Goal: Task Accomplishment & Management: Use online tool/utility

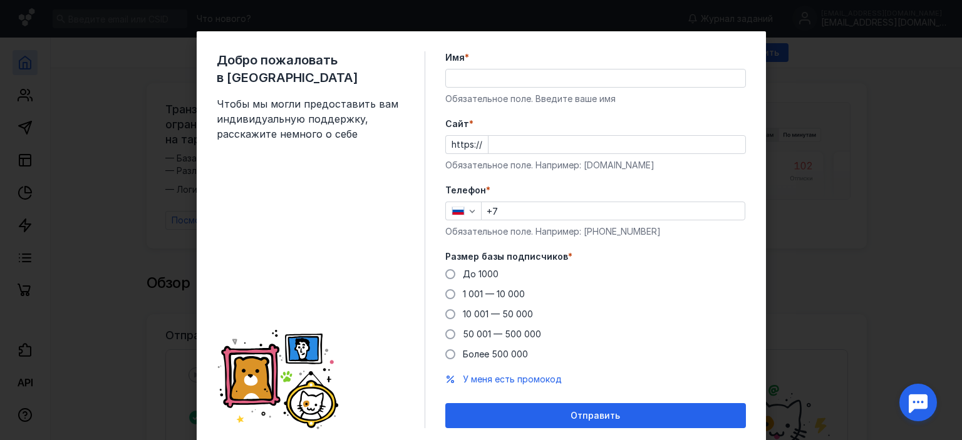
click at [73, 63] on div "Добро пожаловать в Sendsay Чтобы мы могли предоставить вам индивидуальную подде…" at bounding box center [481, 220] width 962 height 440
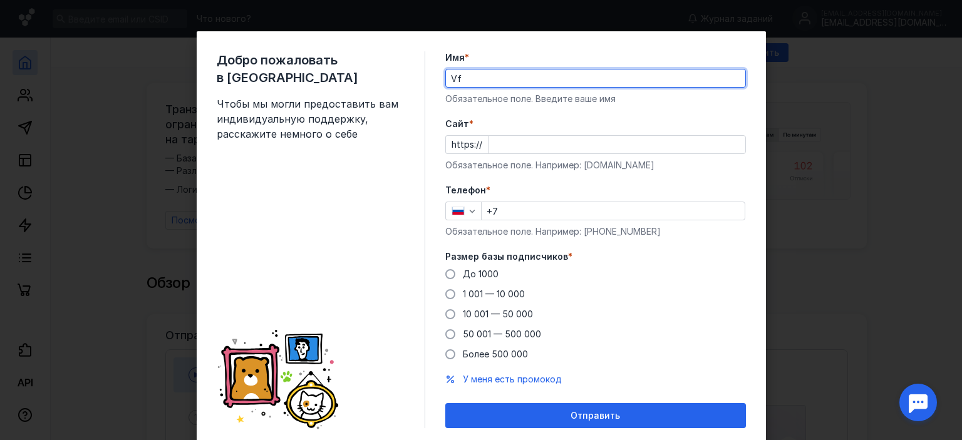
type input "V"
type input "[PERSON_NAME]"
click at [509, 145] on input "Cайт *" at bounding box center [617, 145] width 257 height 18
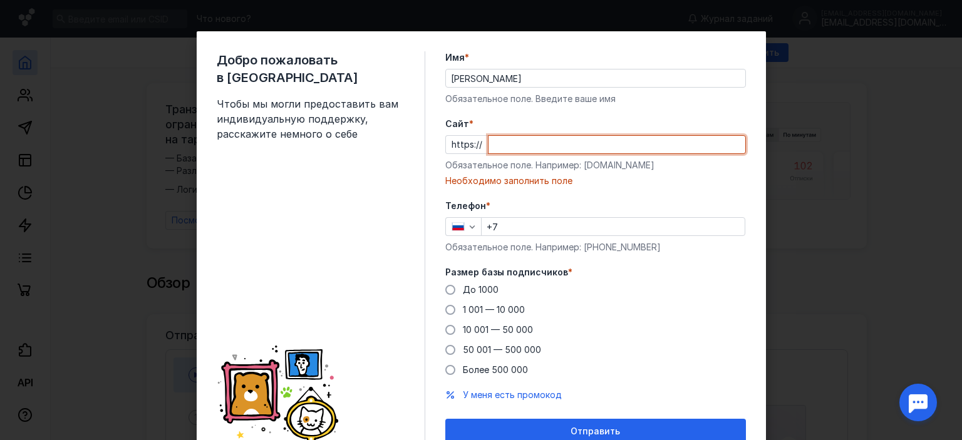
paste input "[DOMAIN_NAME][URL]"
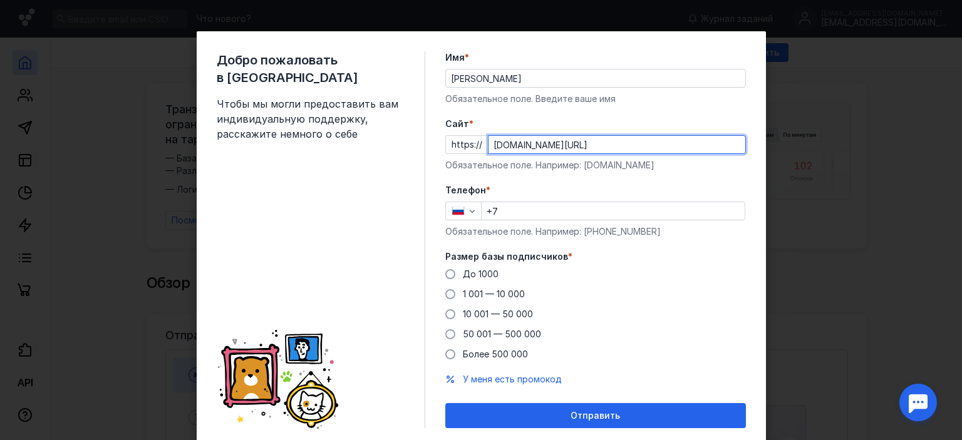
type input "[DOMAIN_NAME][URL]"
click at [519, 212] on input "+7" at bounding box center [613, 211] width 263 height 18
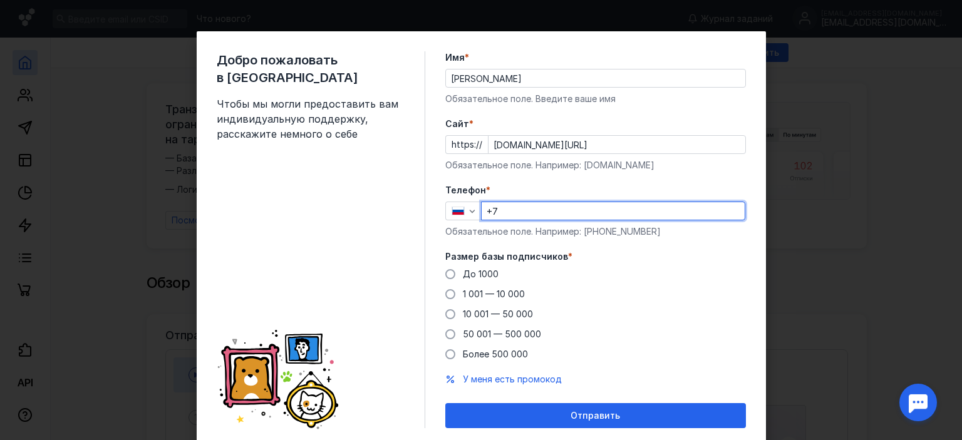
type input "[PHONE_NUMBER]"
click at [445, 338] on span at bounding box center [450, 335] width 10 height 10
click at [0, 0] on input "50 001 — 500 000" at bounding box center [0, 0] width 0 height 0
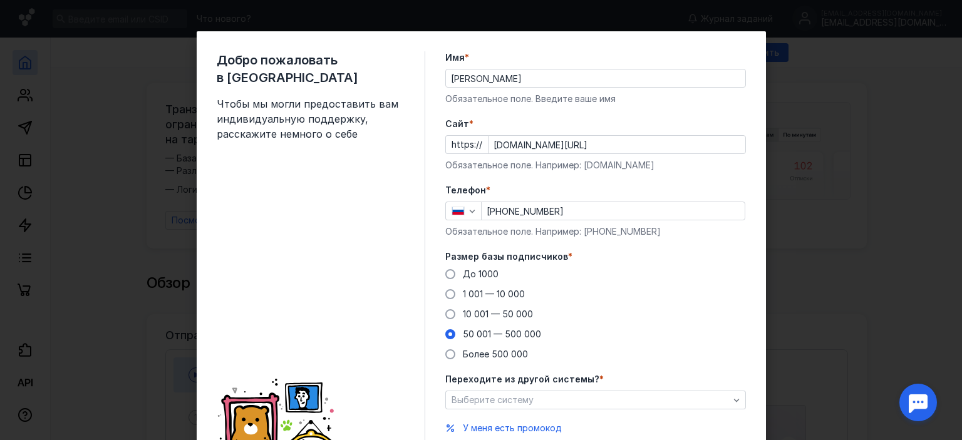
scroll to position [63, 0]
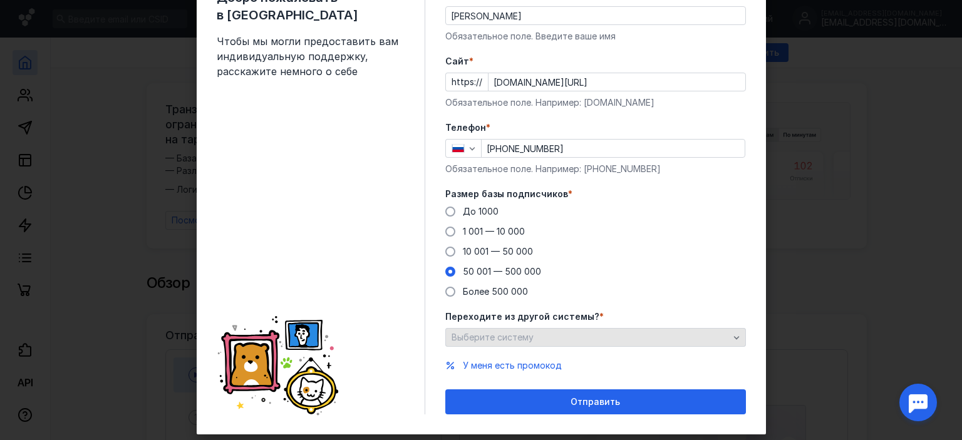
click at [579, 339] on div "Выберите систему" at bounding box center [591, 338] width 284 height 11
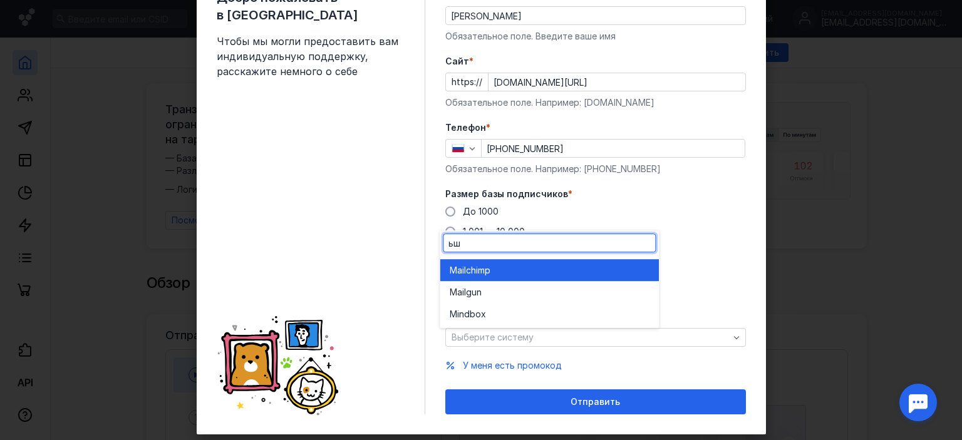
type input "ь"
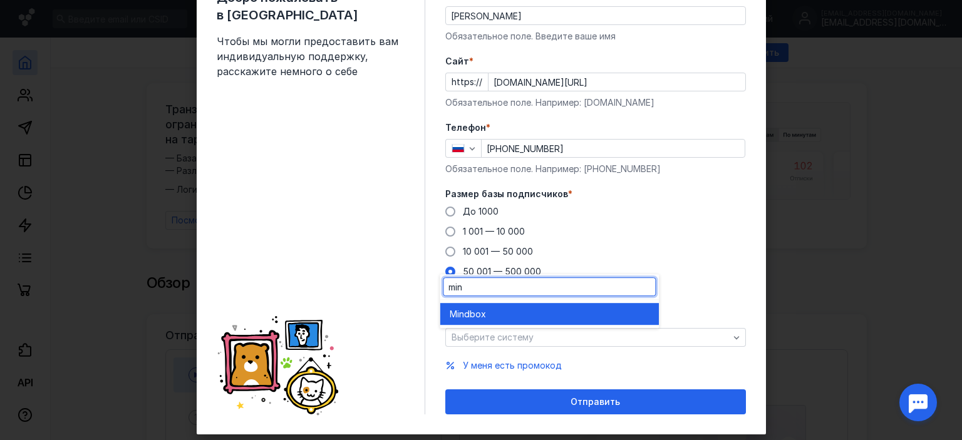
type input "min"
click at [495, 314] on div "Mind box" at bounding box center [549, 314] width 199 height 13
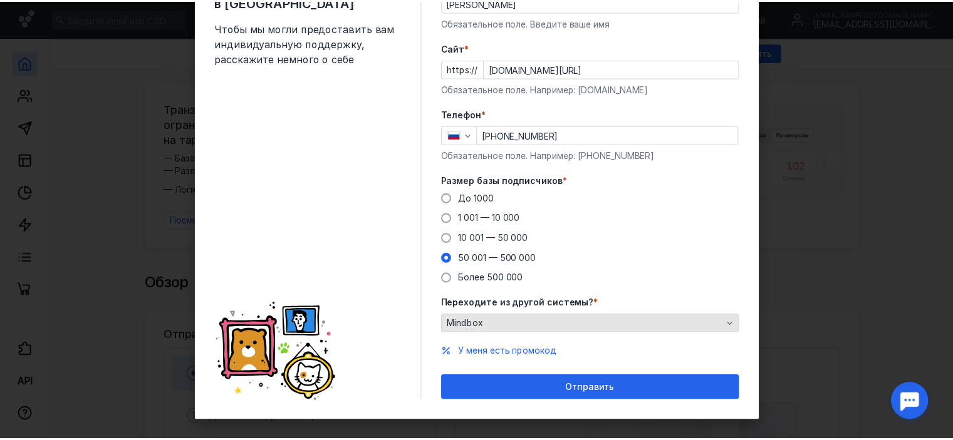
scroll to position [88, 0]
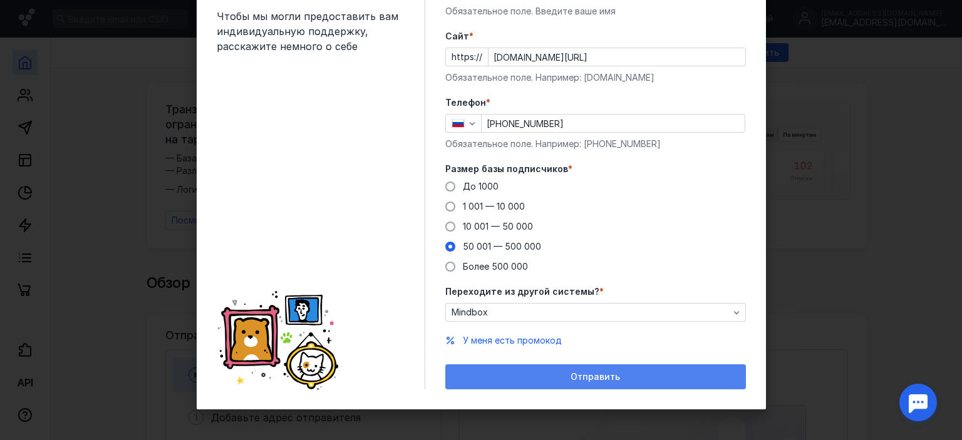
click at [616, 373] on div "Отправить" at bounding box center [596, 377] width 288 height 11
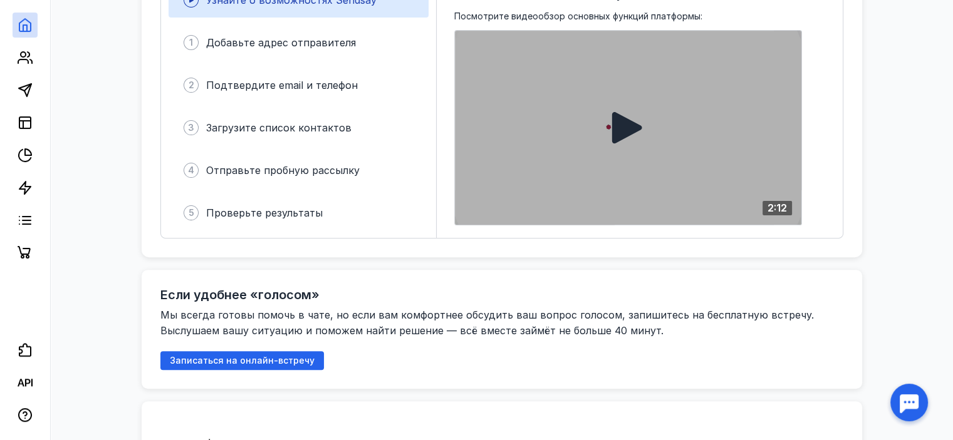
scroll to position [376, 0]
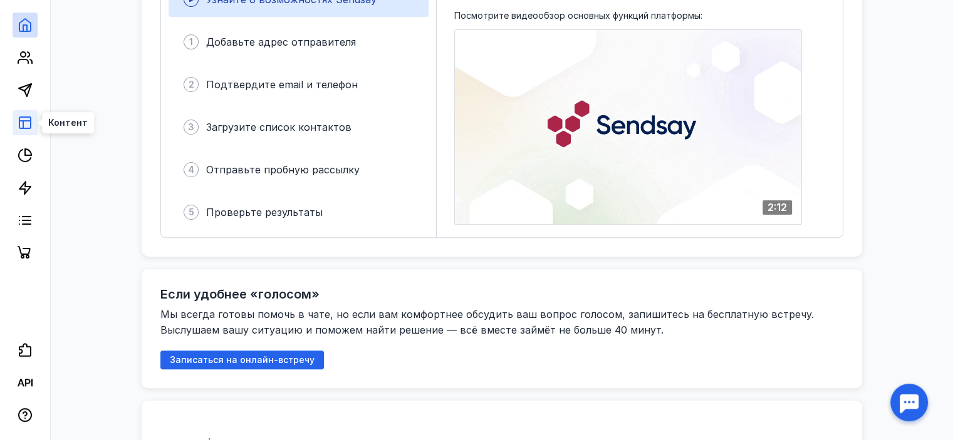
click at [28, 120] on icon at bounding box center [25, 122] width 15 height 15
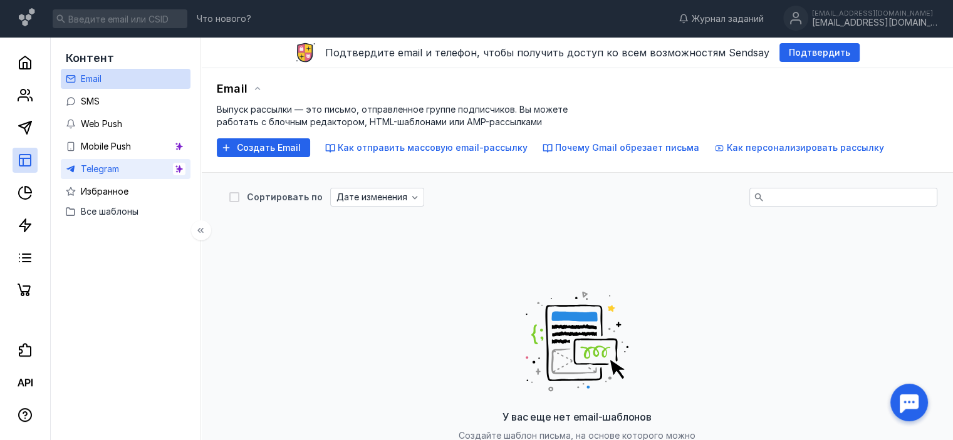
click at [101, 173] on span "Telegram" at bounding box center [100, 169] width 38 height 11
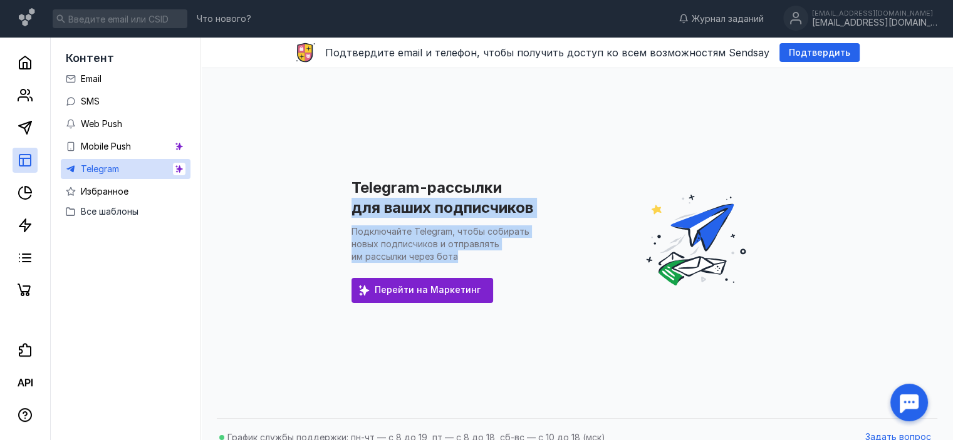
drag, startPoint x: 463, startPoint y: 264, endPoint x: 384, endPoint y: 257, distance: 79.2
click at [328, 217] on div "Telegram-рассылки для ваших подписчиков Подключайте Telegram, чтобы собирать но…" at bounding box center [577, 240] width 727 height 344
click at [439, 293] on span "Перейти на Маркетинг" at bounding box center [428, 290] width 106 height 11
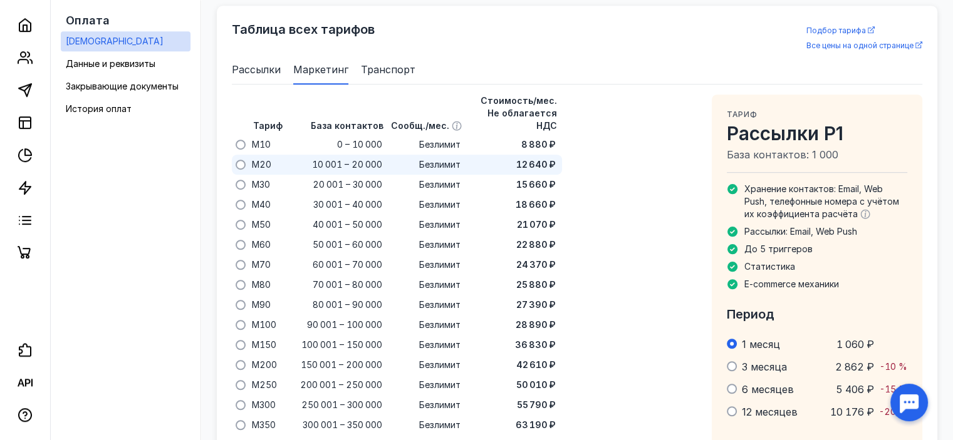
scroll to position [810, 0]
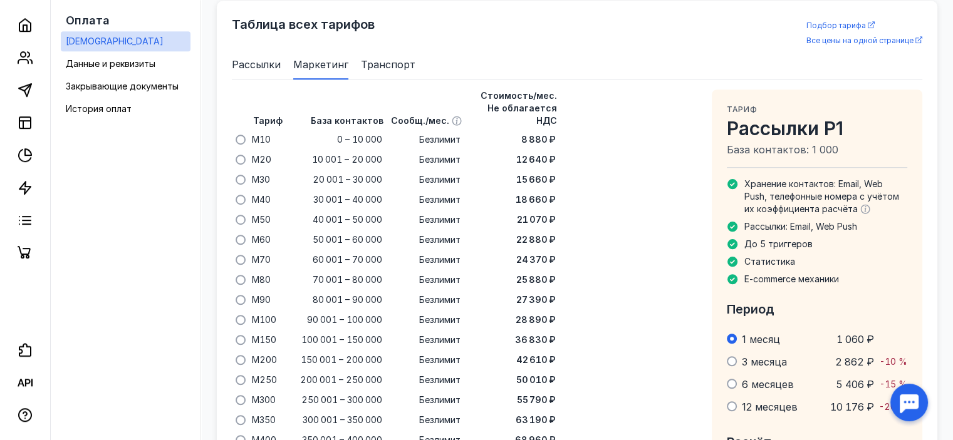
click at [371, 65] on span "Транспорт" at bounding box center [388, 64] width 55 height 15
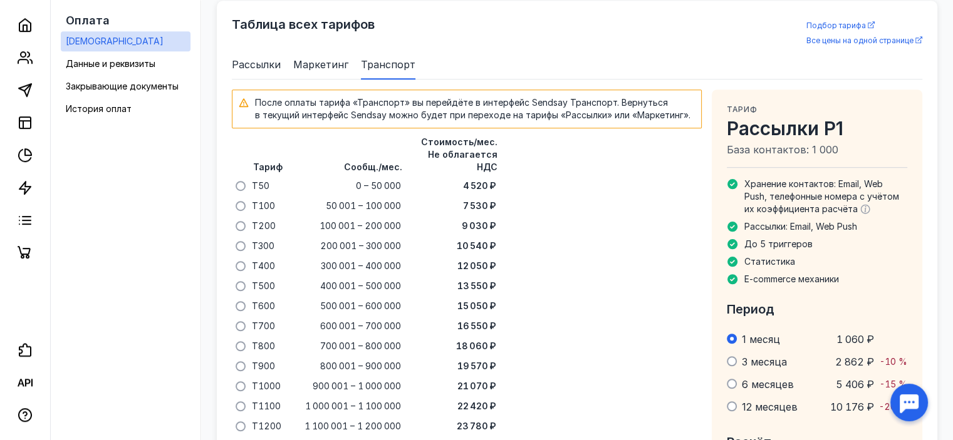
click at [251, 66] on span "Рассылки" at bounding box center [256, 64] width 49 height 15
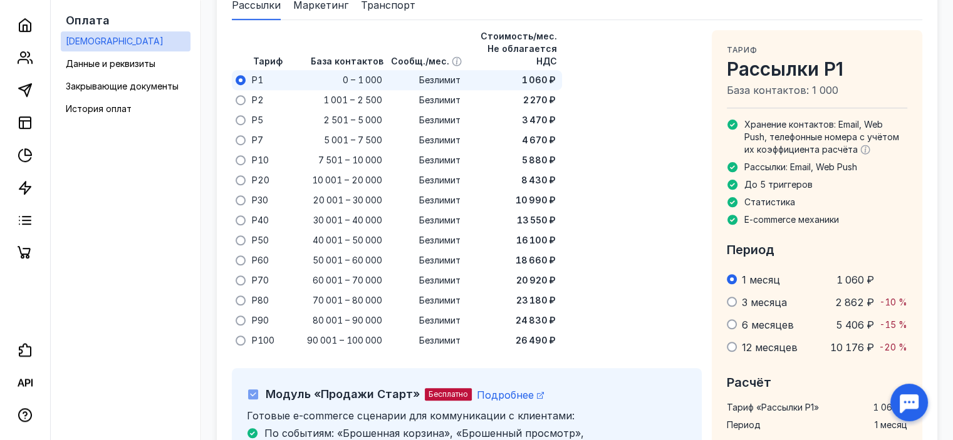
scroll to position [935, 0]
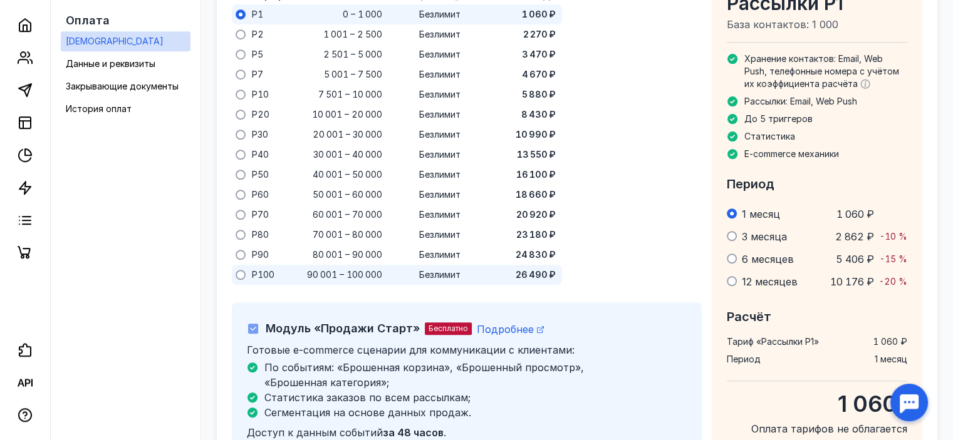
click at [239, 270] on span at bounding box center [241, 275] width 10 height 10
click at [0, 0] on input "radio" at bounding box center [0, 0] width 0 height 0
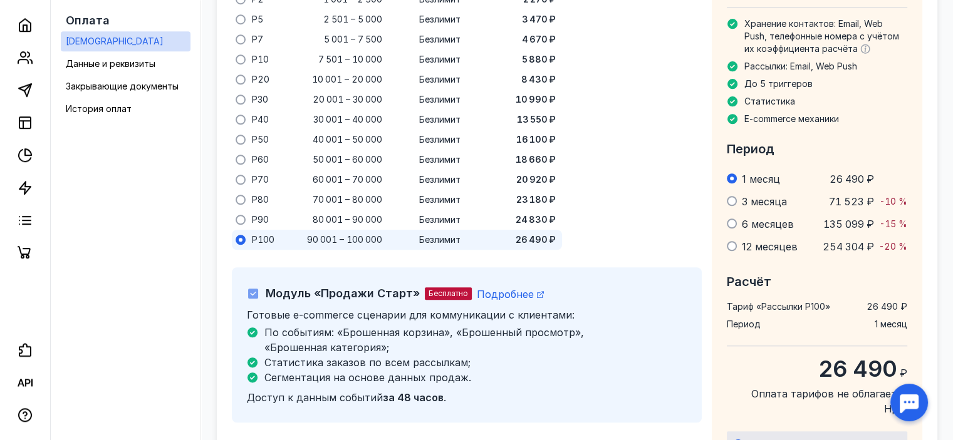
scroll to position [1061, 0]
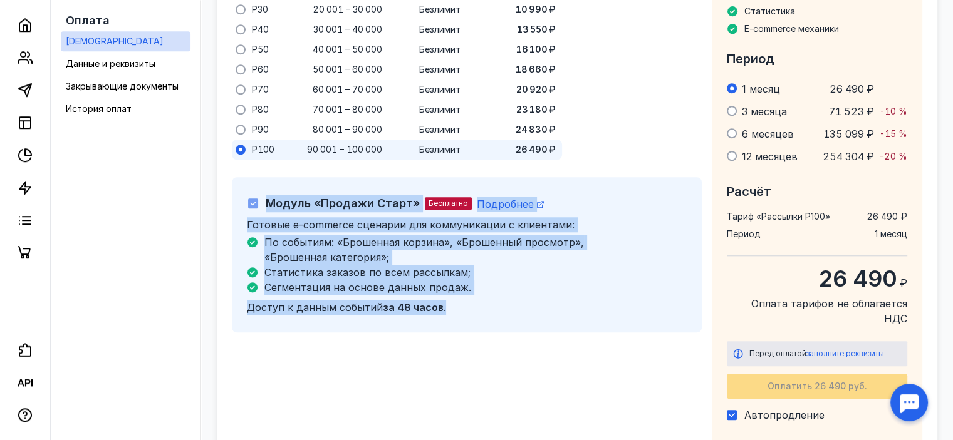
drag, startPoint x: 407, startPoint y: 294, endPoint x: 242, endPoint y: 191, distance: 194.5
click at [242, 191] on div "Модуль «Продажи Старт» Бесплатно Подробнее Готовые e-commerce сценарии для комм…" at bounding box center [467, 254] width 470 height 155
click at [526, 351] on div "Тариф База контактов Сообщ./мес. Стоимость/мес. Не облагается НДС P1 0 – 1 000 …" at bounding box center [577, 145] width 690 height 613
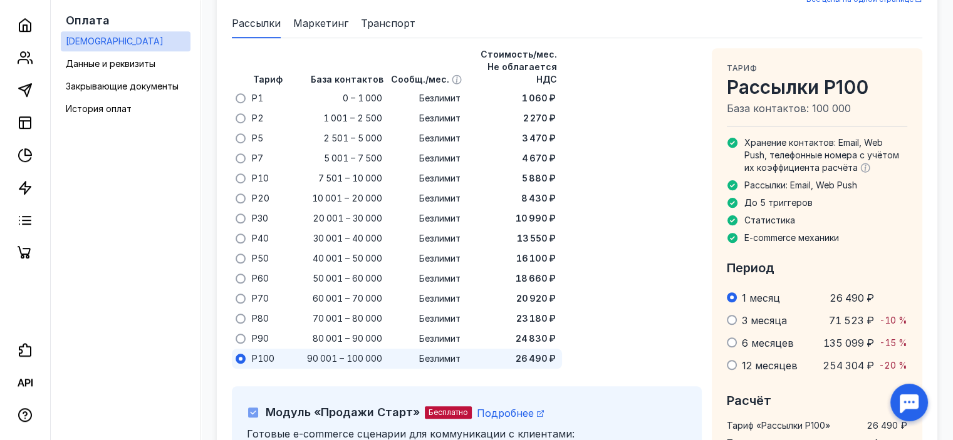
scroll to position [810, 0]
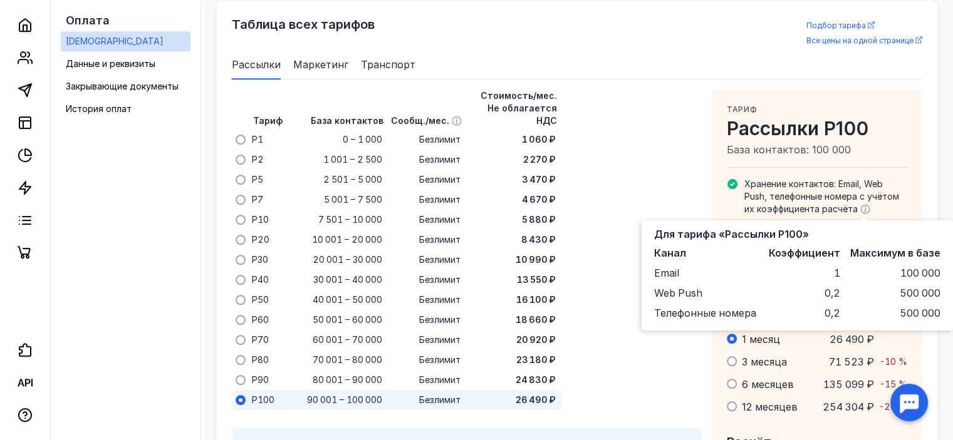
click at [688, 208] on div "Тариф База контактов Сообщ./мес. Стоимость/мес. Не облагается НДС P1 0 – 1 000 …" at bounding box center [467, 250] width 470 height 321
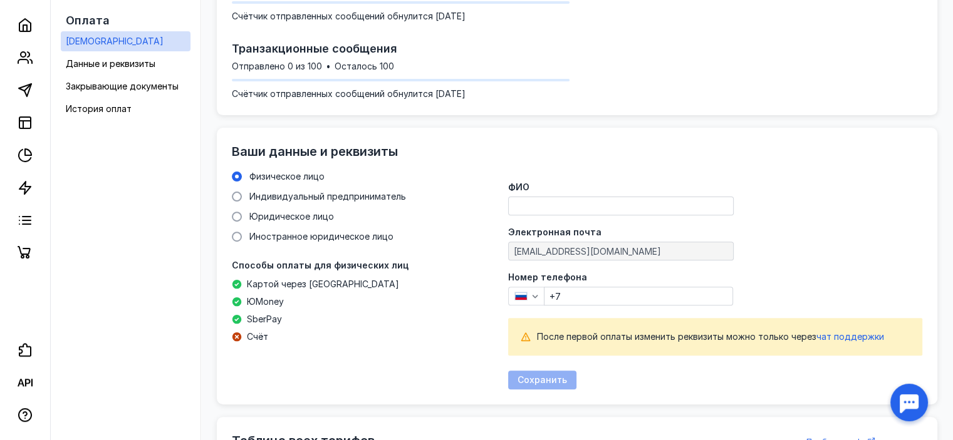
scroll to position [372, 0]
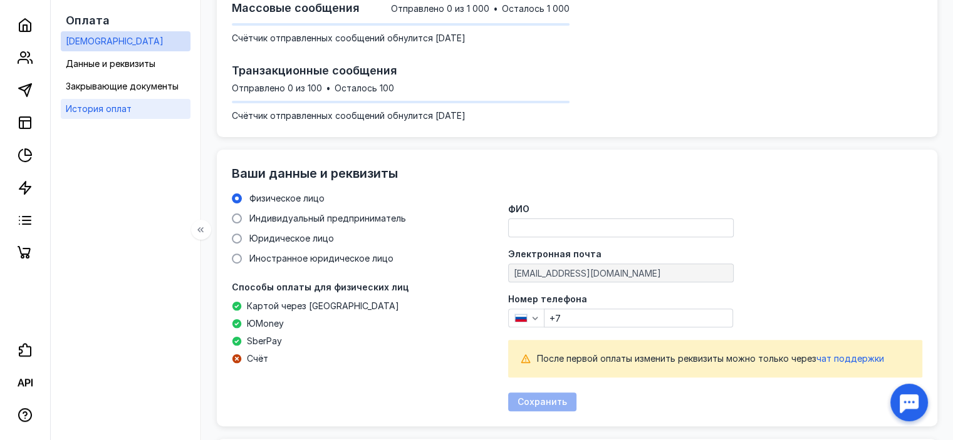
click at [98, 110] on span "История оплат" at bounding box center [99, 108] width 66 height 11
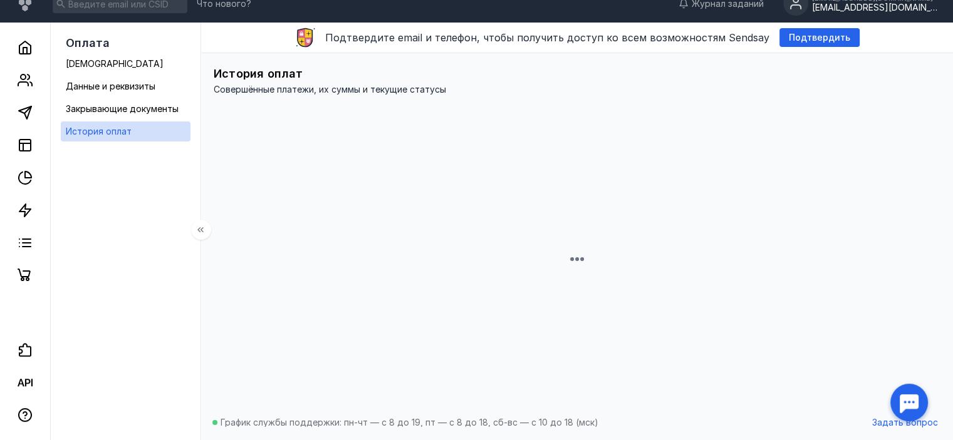
scroll to position [38, 0]
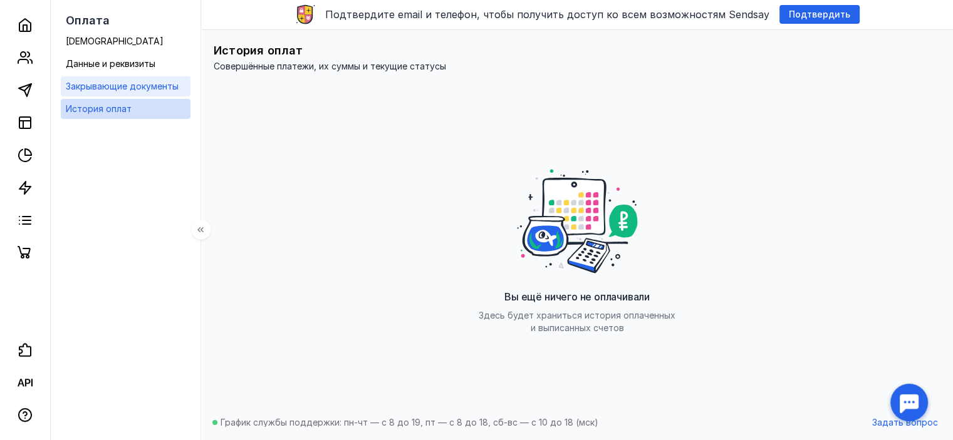
click at [138, 90] on span "Закрывающие документы" at bounding box center [122, 86] width 113 height 11
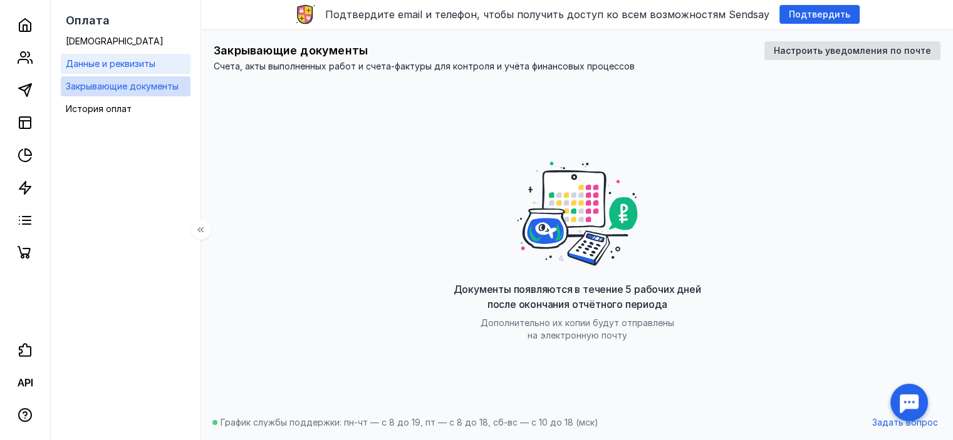
click at [132, 66] on span "Данные и реквизиты" at bounding box center [111, 63] width 90 height 11
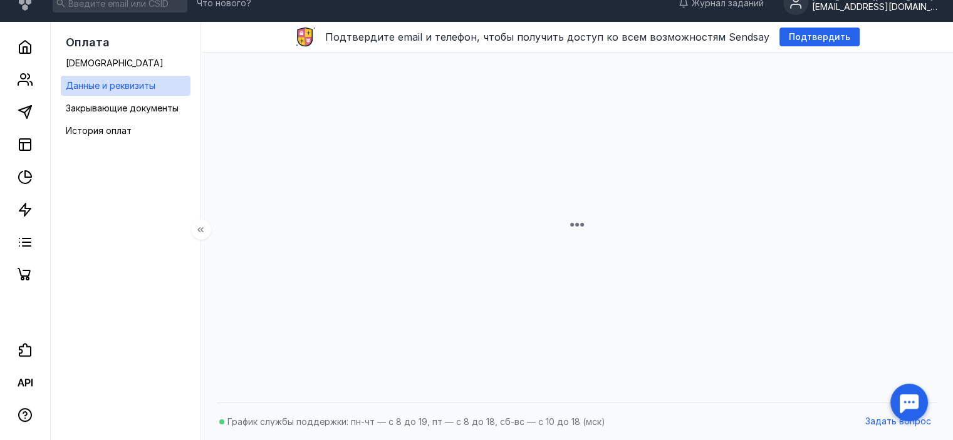
scroll to position [15, 0]
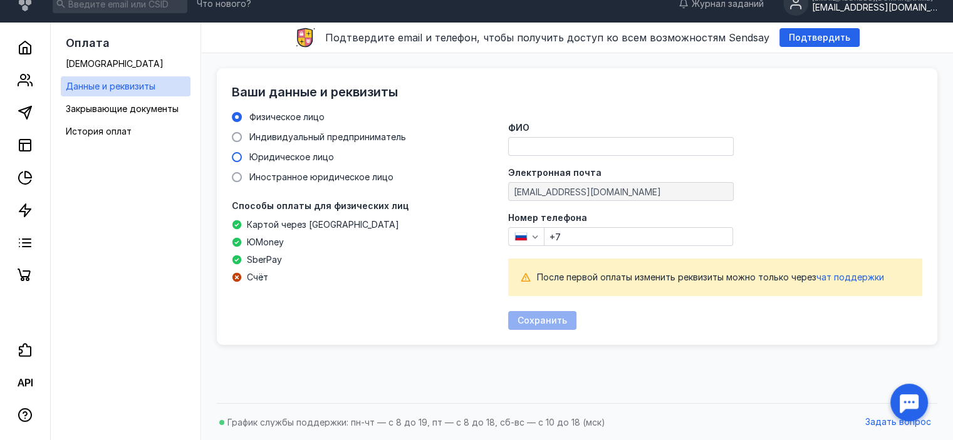
click at [233, 156] on span at bounding box center [237, 157] width 10 height 10
click at [0, 0] on input "Юридическое лицо" at bounding box center [0, 0] width 0 height 0
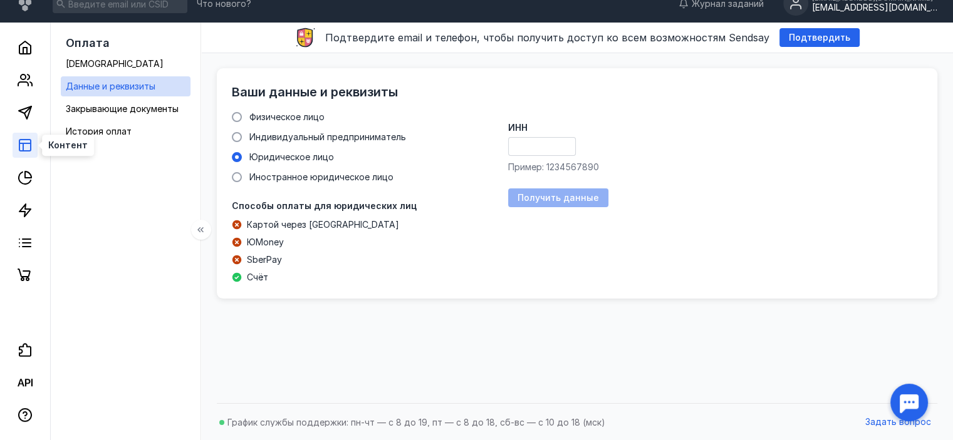
click at [28, 151] on icon at bounding box center [25, 145] width 15 height 15
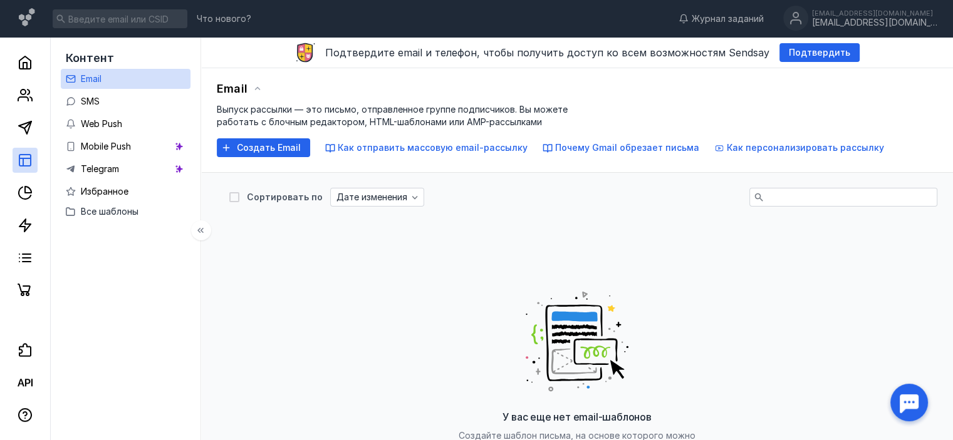
click at [29, 177] on div at bounding box center [25, 171] width 50 height 266
click at [25, 190] on icon at bounding box center [28, 190] width 6 height 6
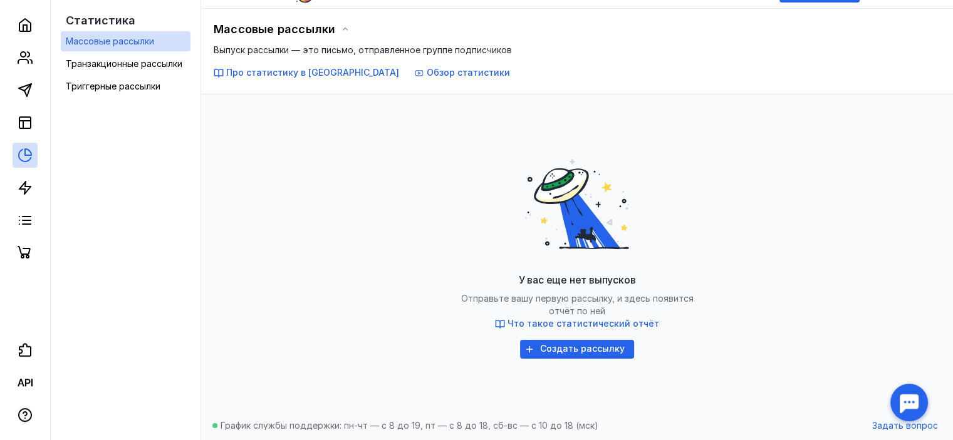
scroll to position [63, 0]
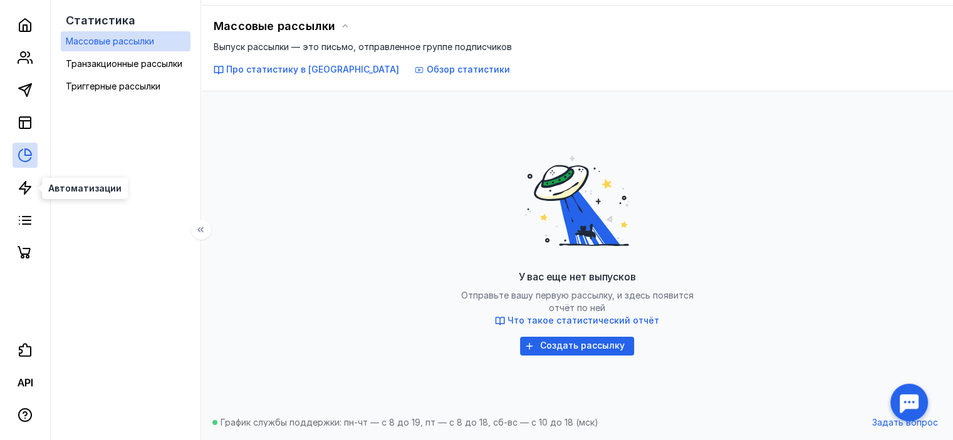
click at [19, 185] on icon at bounding box center [25, 187] width 15 height 15
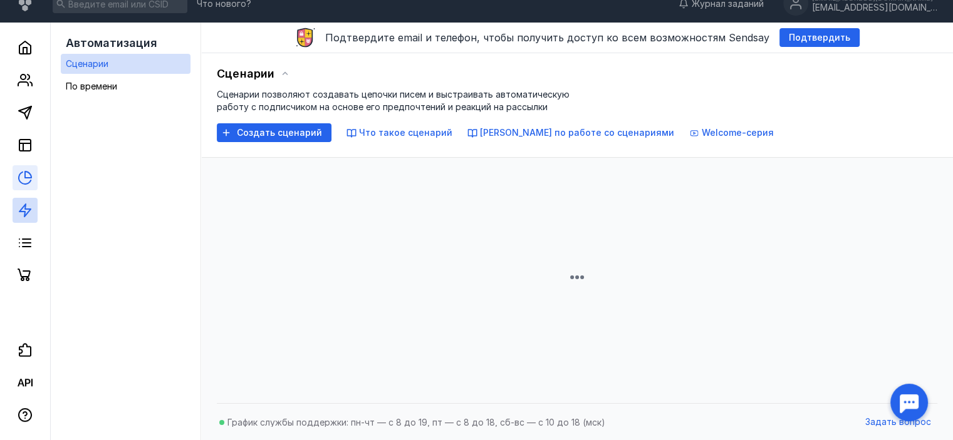
scroll to position [63, 0]
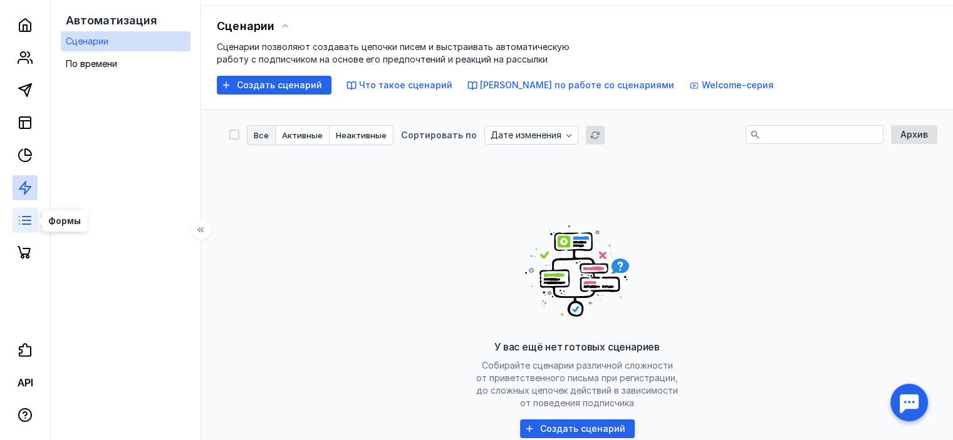
click at [26, 225] on icon at bounding box center [25, 220] width 15 height 15
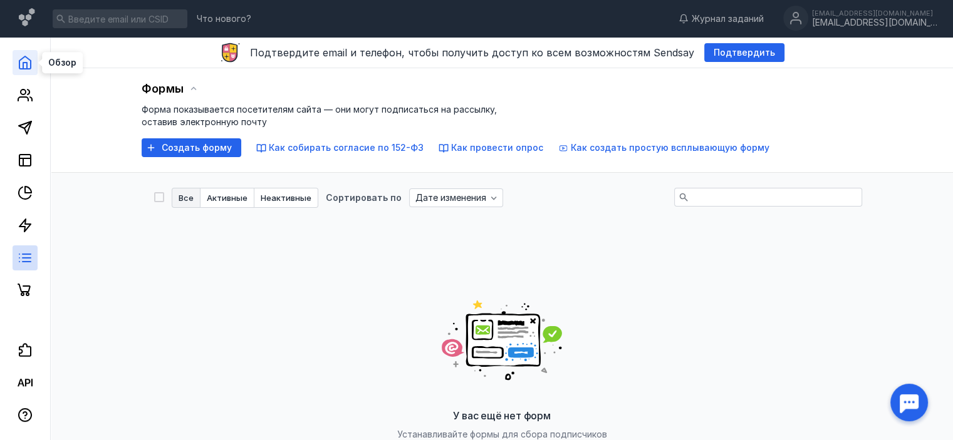
click at [24, 60] on icon at bounding box center [25, 62] width 15 height 15
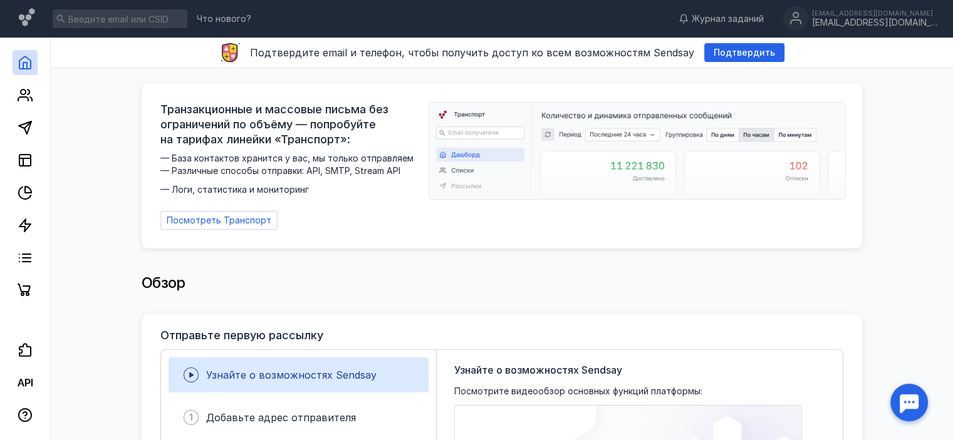
click at [621, 273] on div "Обзор" at bounding box center [502, 283] width 720 height 25
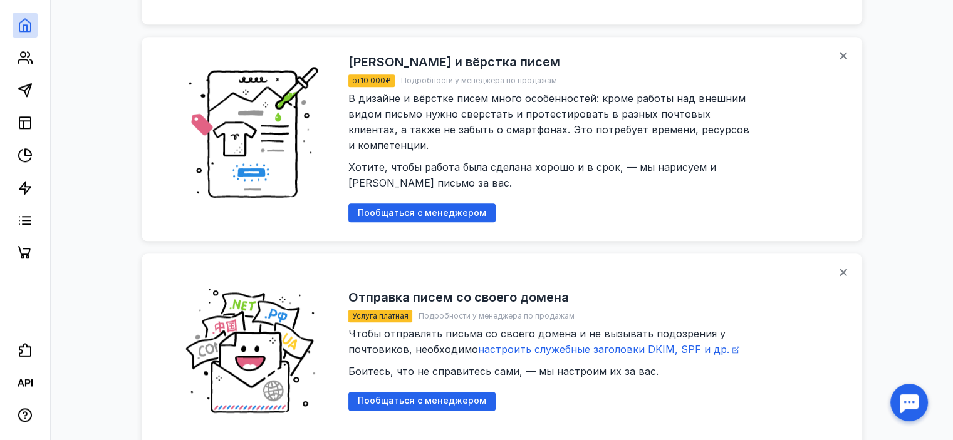
scroll to position [1441, 0]
click at [27, 221] on icon at bounding box center [25, 220] width 15 height 15
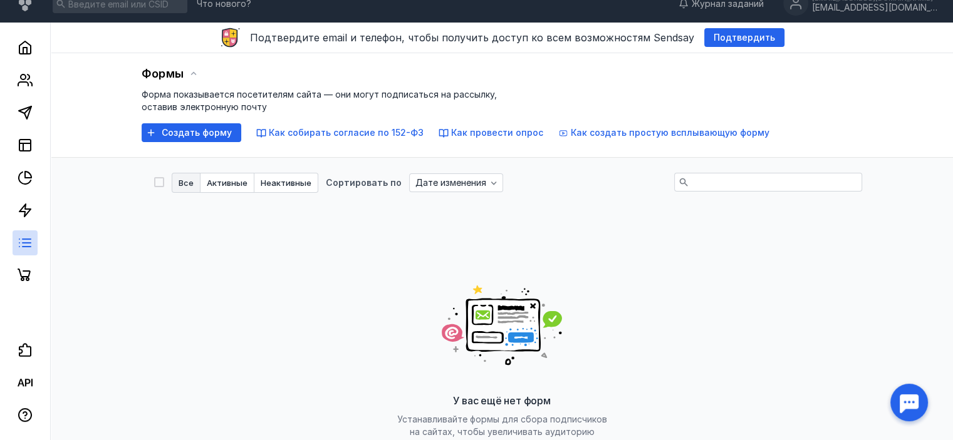
scroll to position [174, 0]
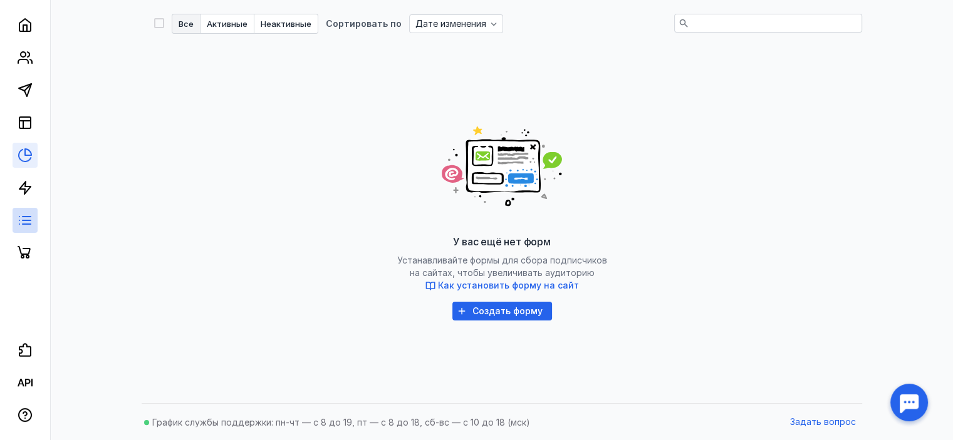
click at [19, 160] on icon at bounding box center [25, 155] width 15 height 15
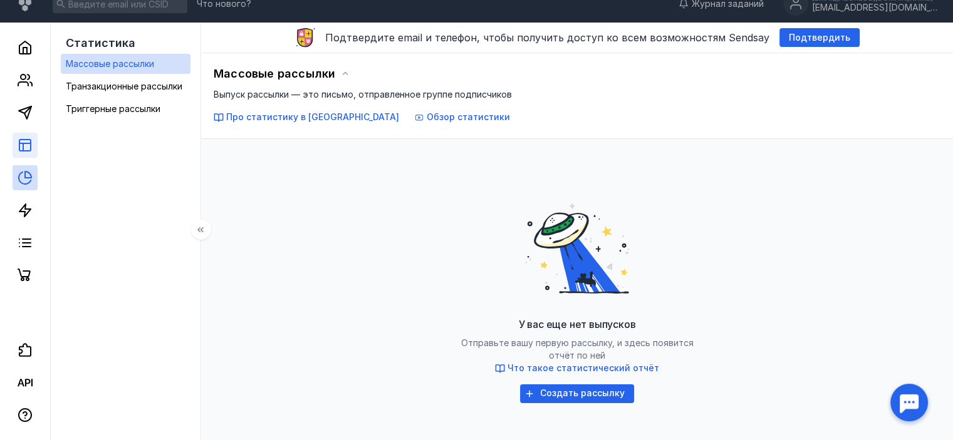
scroll to position [63, 0]
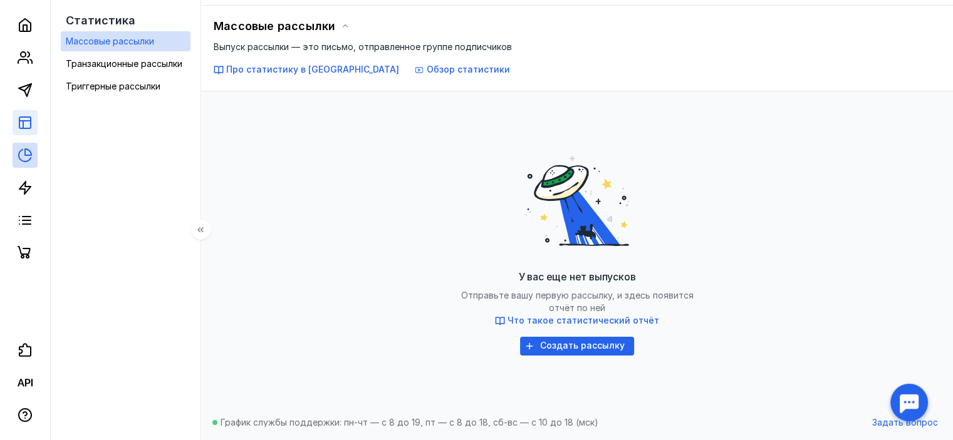
click at [25, 130] on link at bounding box center [25, 122] width 25 height 25
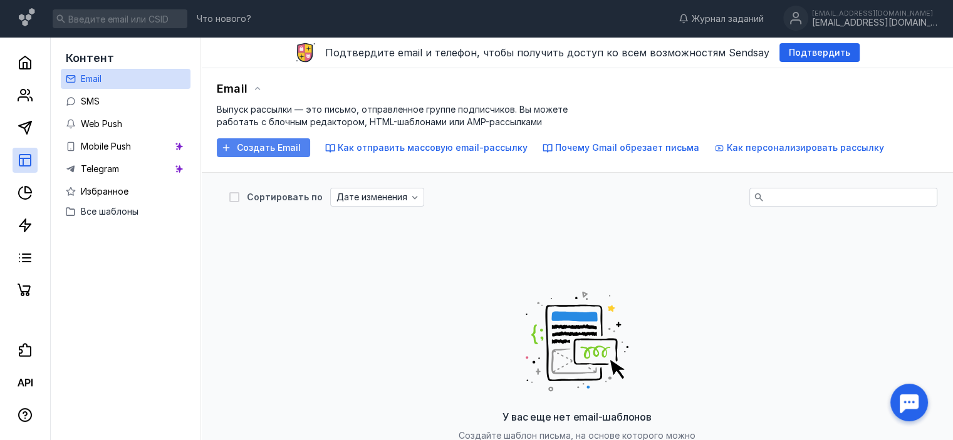
click at [264, 143] on span "Создать Email" at bounding box center [269, 148] width 64 height 11
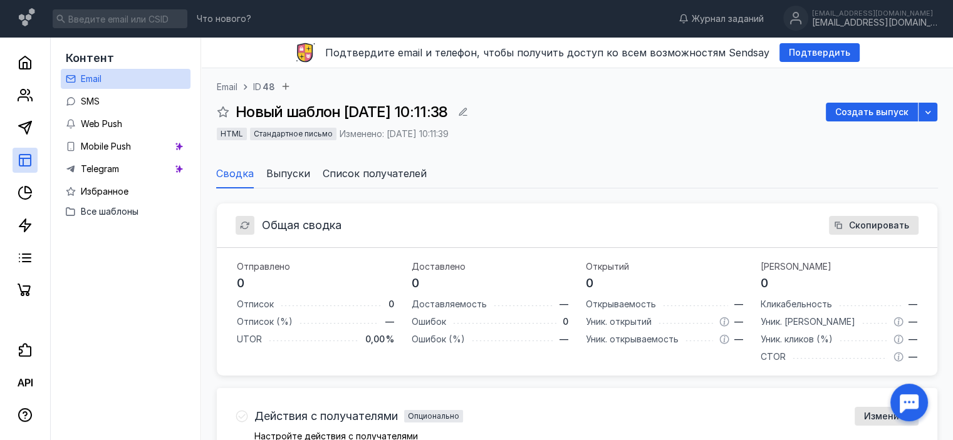
click at [263, 167] on ul "Сводка Выпуски Список получателей" at bounding box center [577, 174] width 722 height 30
click at [386, 180] on span "Список получателей" at bounding box center [375, 173] width 104 height 15
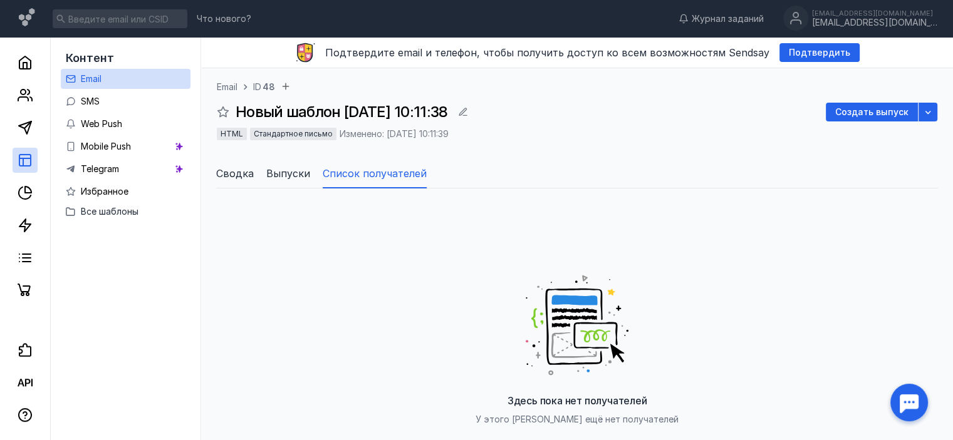
click at [298, 177] on span "Выпуски" at bounding box center [288, 173] width 44 height 15
click at [227, 170] on span "Сводка" at bounding box center [235, 173] width 38 height 15
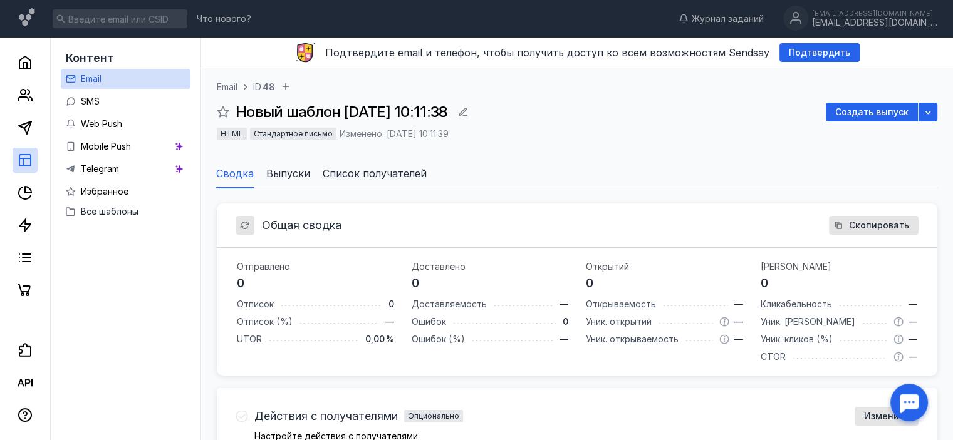
click at [356, 172] on span "Список получателей" at bounding box center [375, 173] width 104 height 15
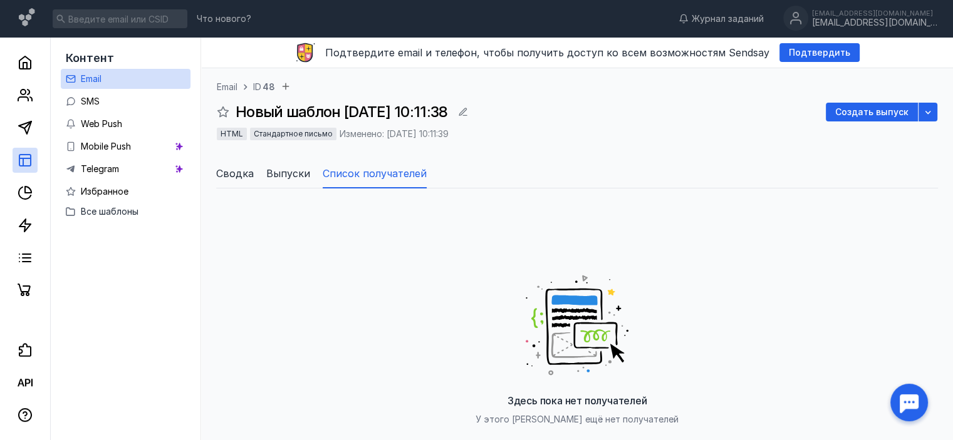
click at [235, 168] on span "Сводка" at bounding box center [235, 173] width 38 height 15
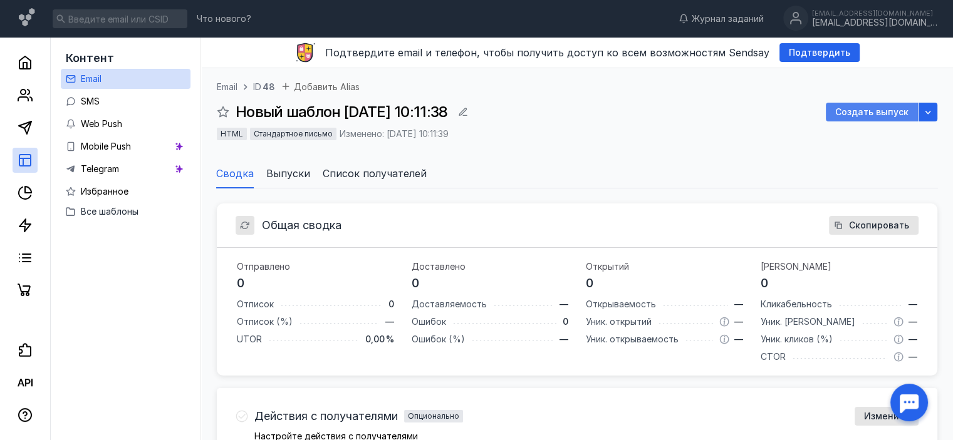
click at [865, 103] on div "Создать выпуск" at bounding box center [872, 112] width 92 height 19
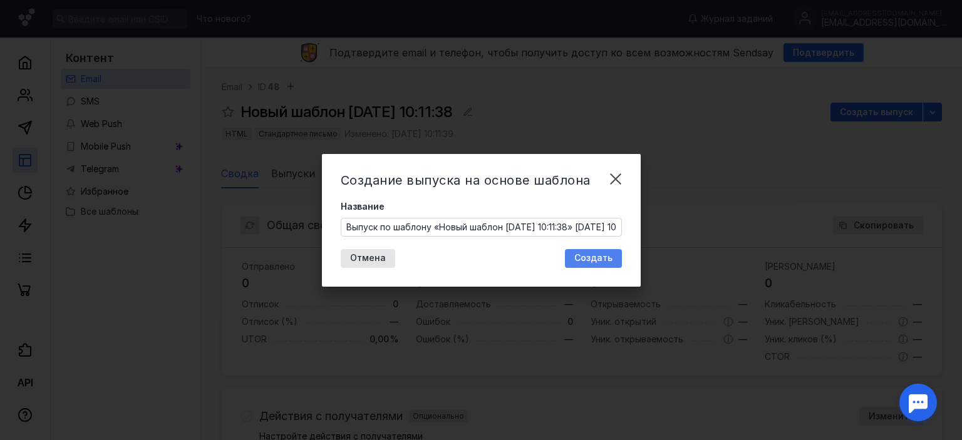
click at [585, 260] on span "Создать" at bounding box center [593, 258] width 38 height 11
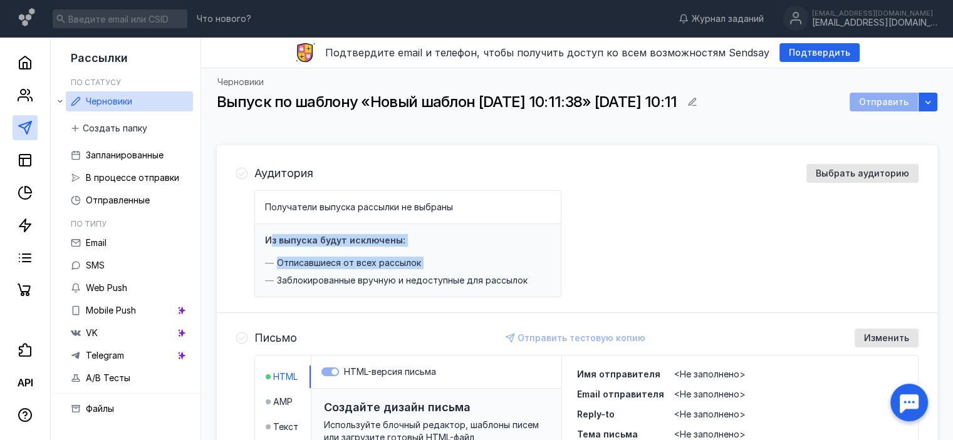
drag, startPoint x: 288, startPoint y: 241, endPoint x: 511, endPoint y: 273, distance: 225.2
click at [511, 273] on div "Из выпуска будут исключены: Отписавшиеся от всех рассылок Заблокированные вручн…" at bounding box center [408, 260] width 306 height 73
click at [343, 231] on div "Из выпуска будут исключены: Отписавшиеся от всех рассылок Заблокированные вручн…" at bounding box center [408, 260] width 306 height 73
click at [341, 220] on div "Получатели выпуска рассылки не выбраны" at bounding box center [408, 207] width 306 height 33
click at [247, 174] on icon at bounding box center [242, 174] width 12 height 12
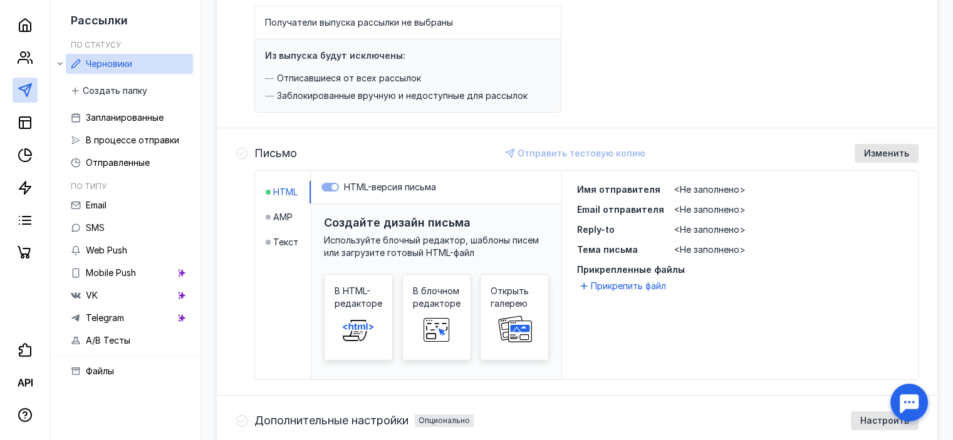
scroll to position [188, 0]
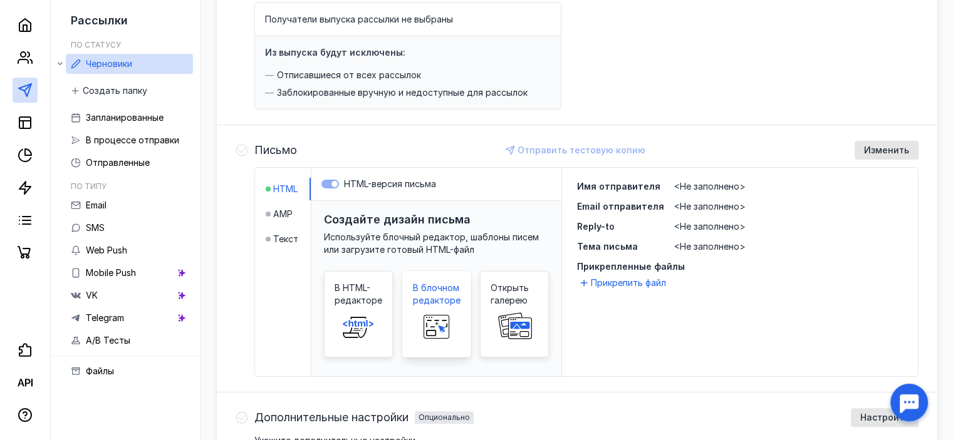
click at [439, 296] on span "В блочном редакторе" at bounding box center [437, 294] width 48 height 25
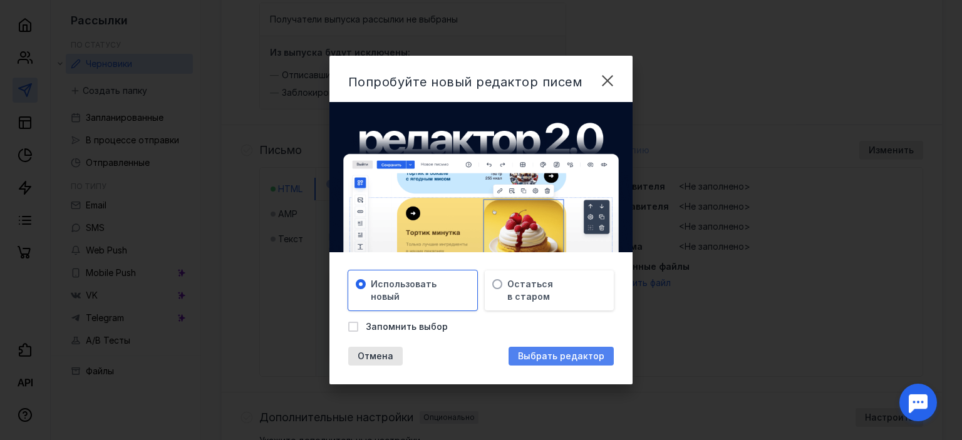
click at [554, 358] on span "Выбрать редактор" at bounding box center [561, 356] width 86 height 11
